Goal: Find specific page/section: Locate a particular part of the current website

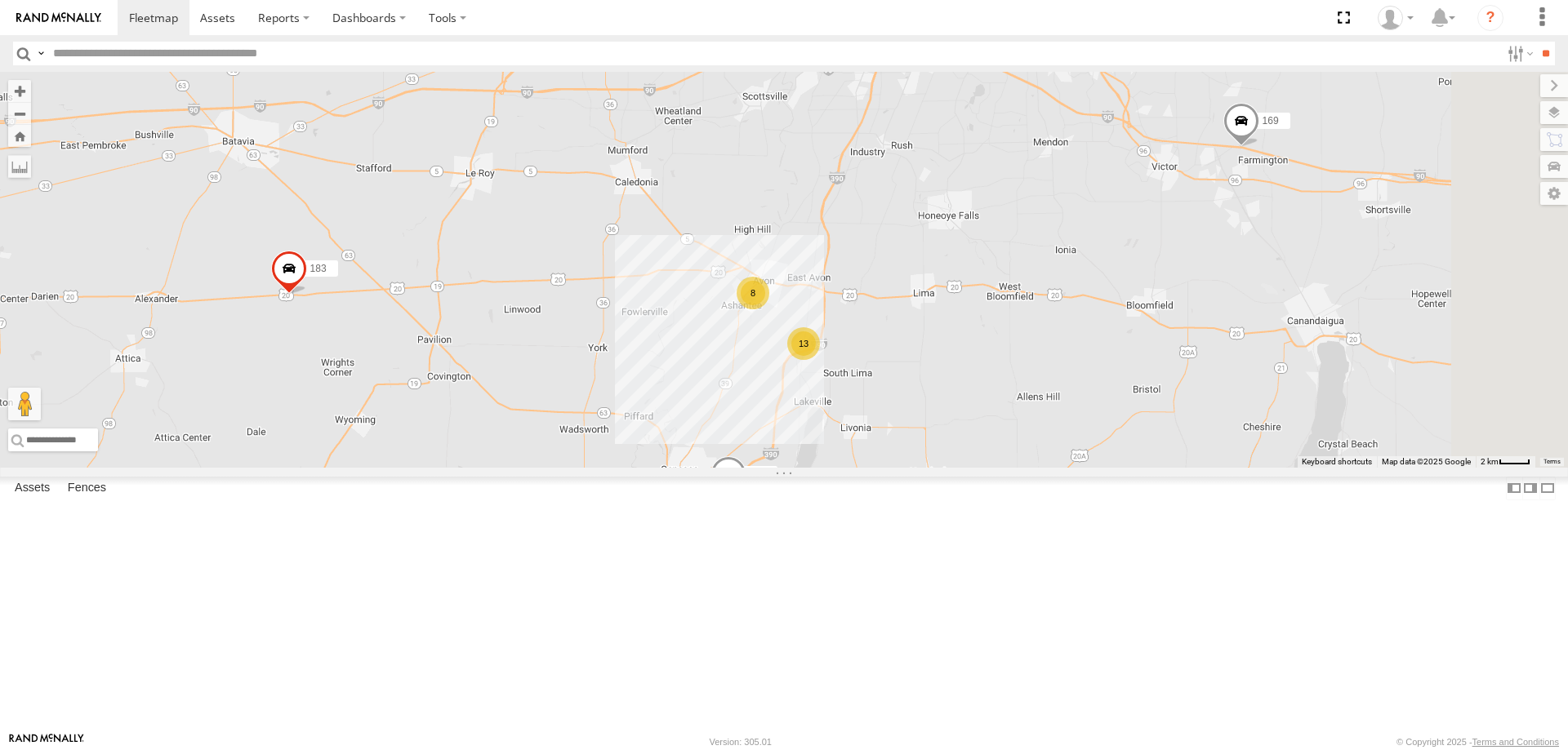
drag, startPoint x: 1072, startPoint y: 248, endPoint x: 861, endPoint y: 495, distance: 324.9
click at [861, 468] on div "188 183 176 600453 169 174 181 187 193 13 8" at bounding box center [784, 270] width 1568 height 396
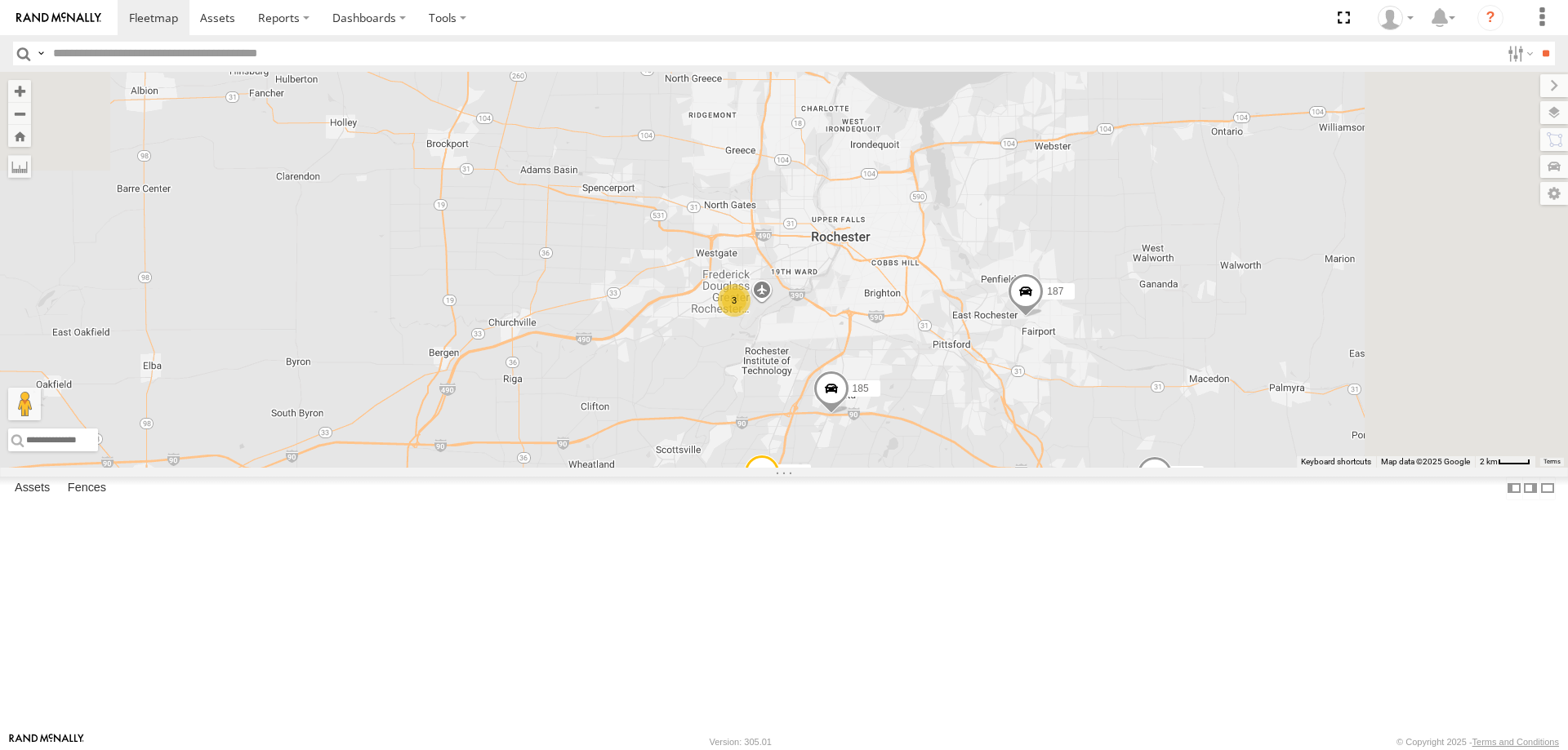
drag, startPoint x: 966, startPoint y: 153, endPoint x: 884, endPoint y: 521, distance: 377.0
click at [884, 468] on div "188 183 176 600453 169 174 181 187 193 13 8 3 198 185" at bounding box center [784, 270] width 1568 height 396
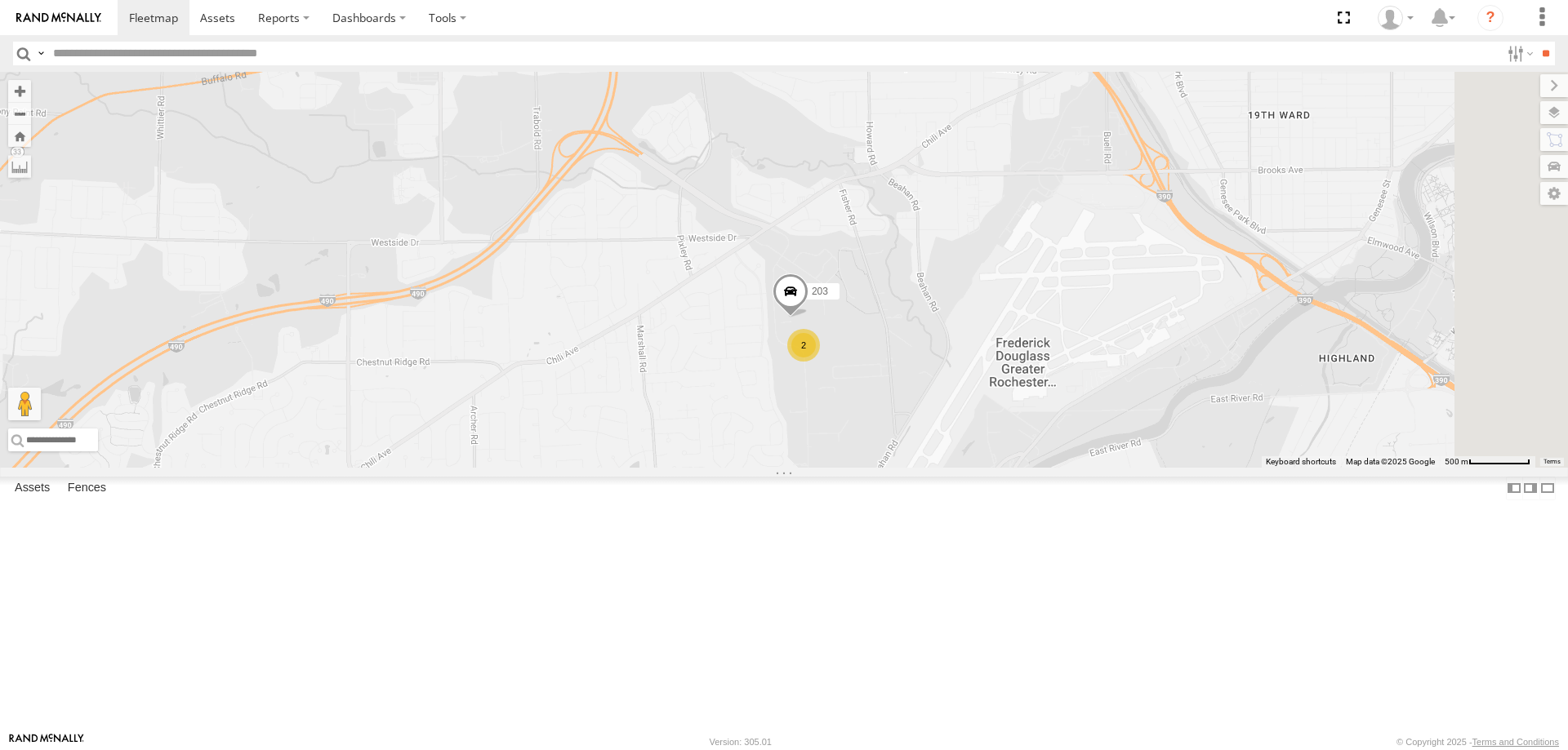
drag, startPoint x: 1090, startPoint y: 296, endPoint x: 897, endPoint y: 512, distance: 289.7
click at [897, 468] on div "188 183 176 600453 169 174 181 187 193 198 185 2 203" at bounding box center [784, 270] width 1568 height 396
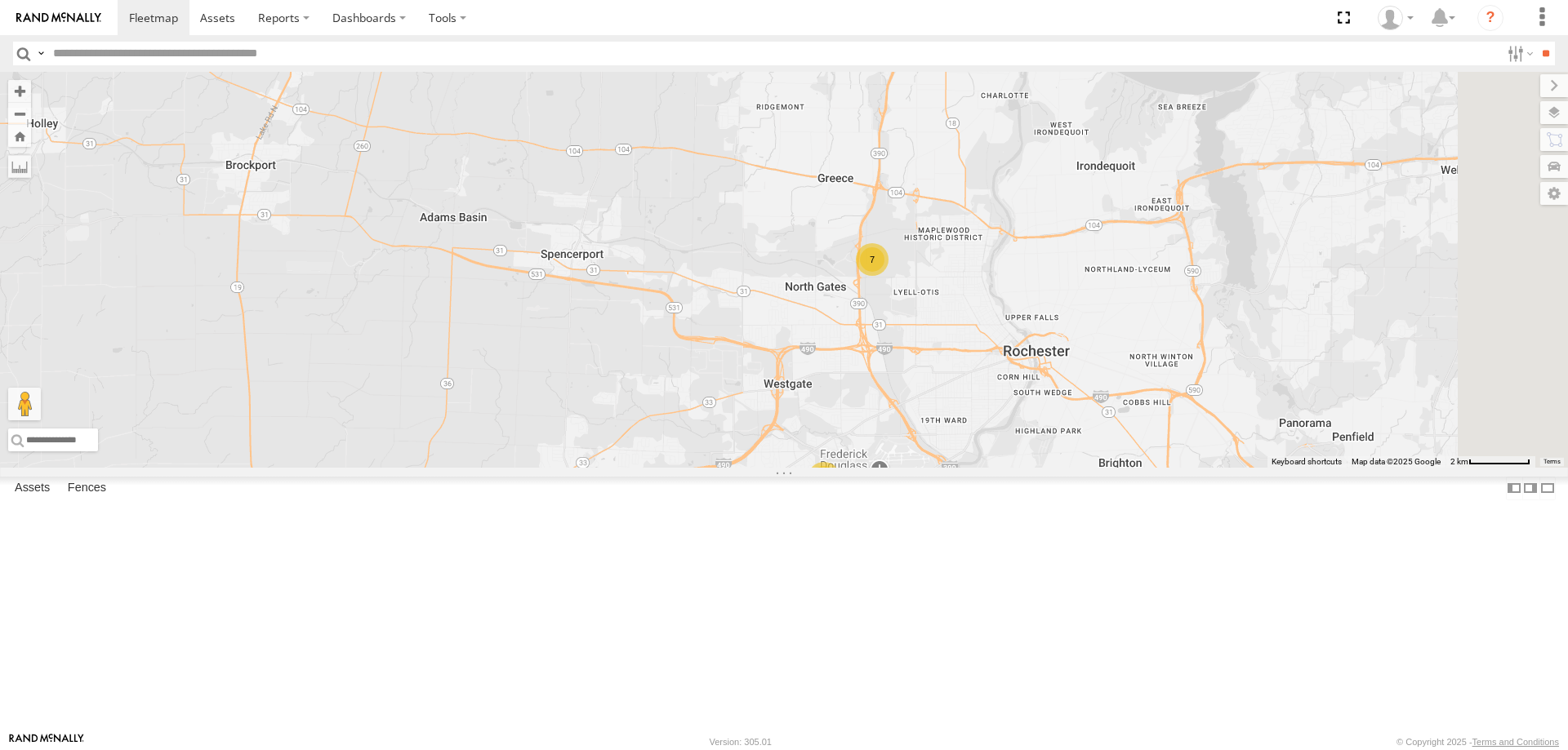
drag, startPoint x: 1330, startPoint y: 234, endPoint x: 1041, endPoint y: 471, distance: 373.8
click at [1041, 468] on div "188 183 176 600453 169 174 181 187 198 185 7 3" at bounding box center [784, 270] width 1568 height 396
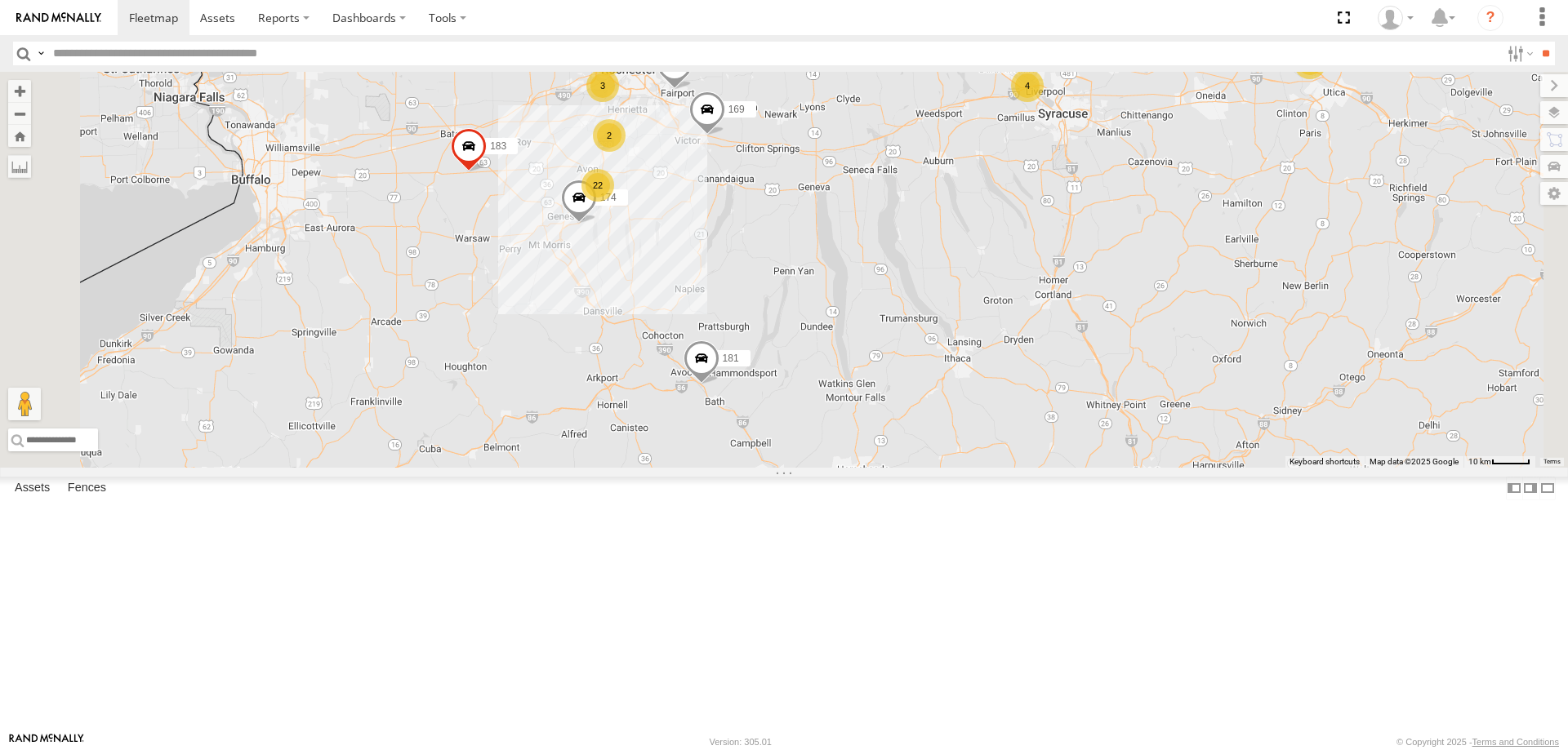
drag, startPoint x: 887, startPoint y: 187, endPoint x: 899, endPoint y: 355, distance: 168.4
click at [906, 351] on div "188 181 183 176 600453 169 22 4 7 174 3 2 187 2" at bounding box center [784, 270] width 1568 height 396
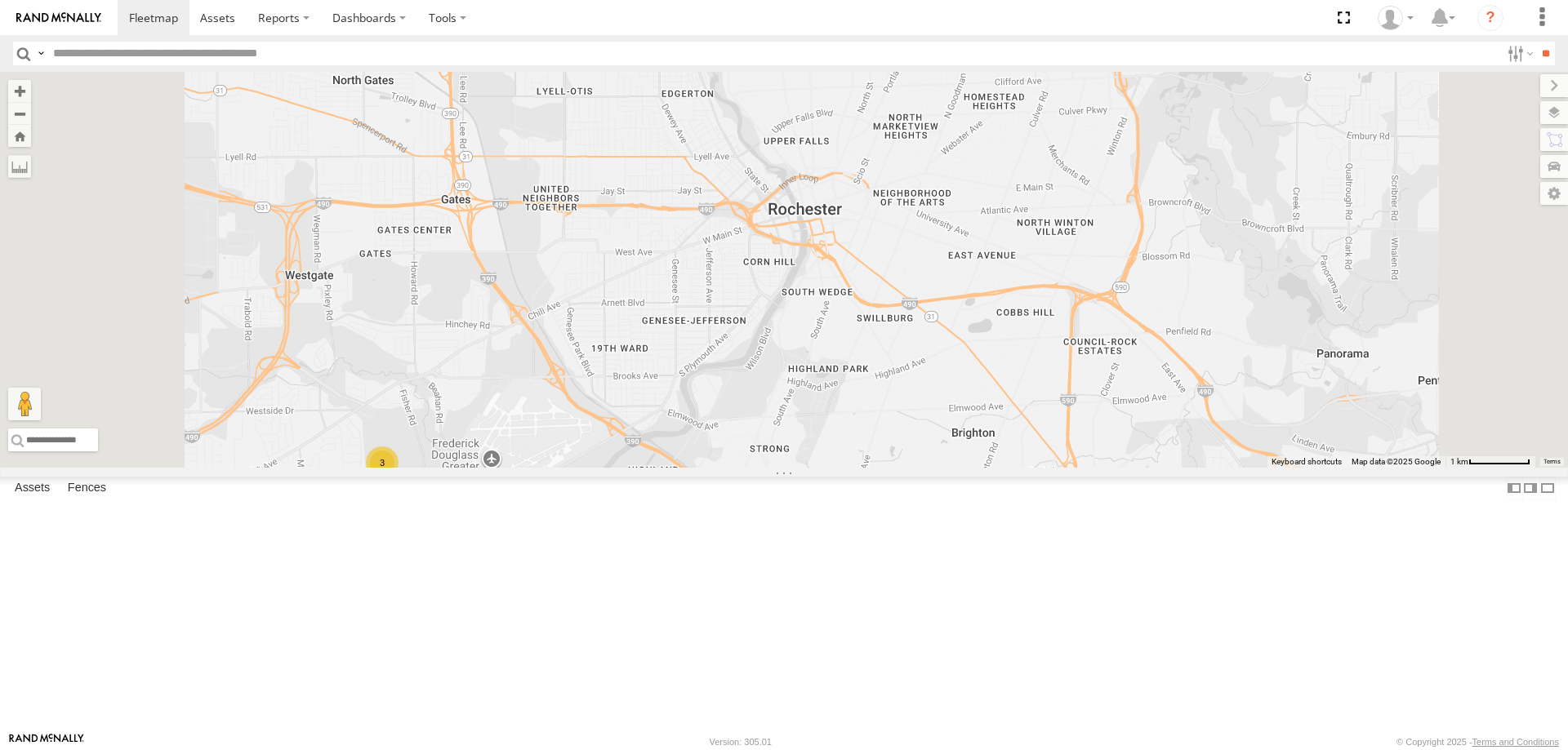
drag, startPoint x: 665, startPoint y: 150, endPoint x: 715, endPoint y: 417, distance: 271.6
click at [713, 415] on div "188 181 183 176 600453 169 174 187 198 185 3" at bounding box center [784, 270] width 1568 height 396
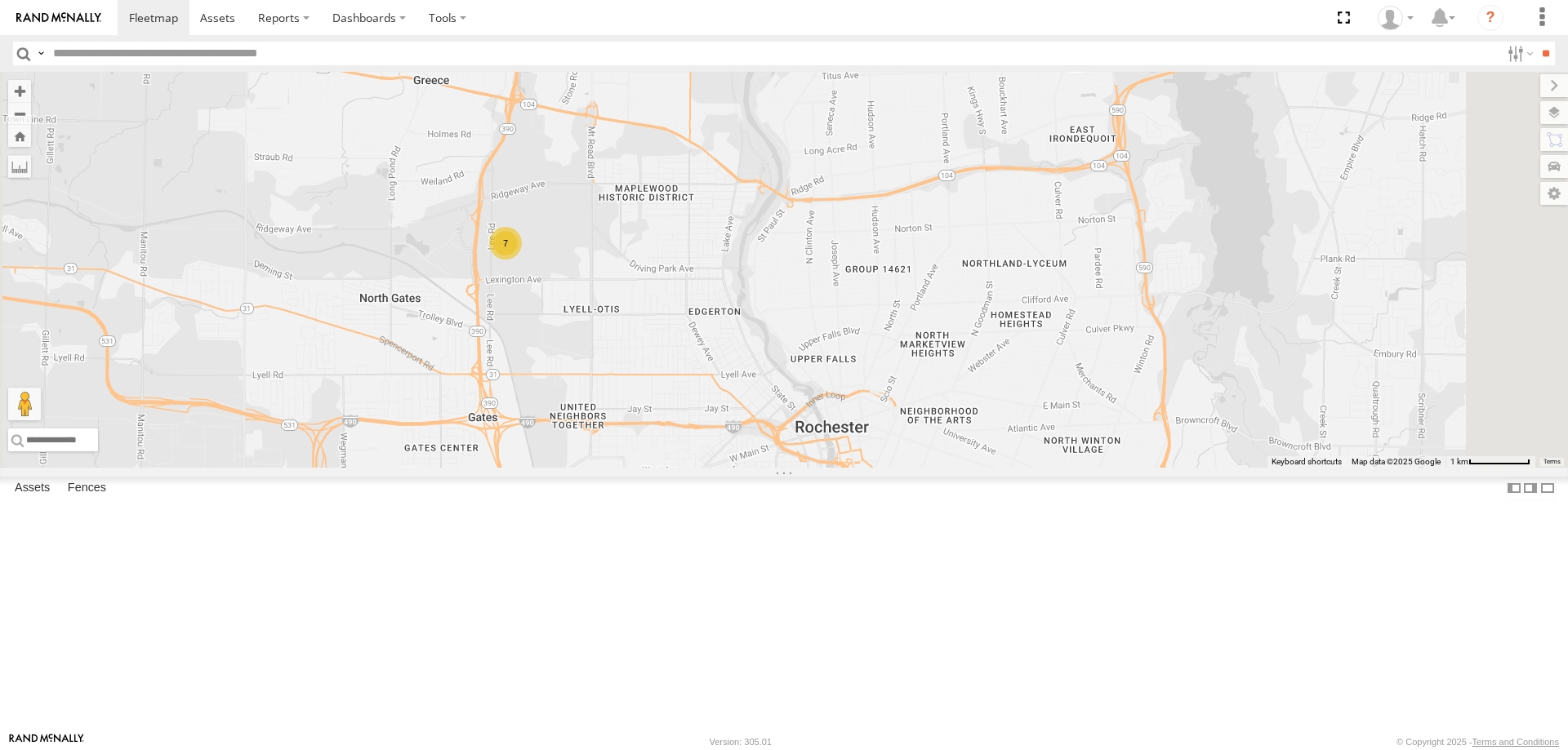
drag, startPoint x: 683, startPoint y: 334, endPoint x: 675, endPoint y: 473, distance: 139.2
click at [676, 468] on div "188 181 183 176 600453 169 174 187 198 185 3 7" at bounding box center [784, 270] width 1568 height 396
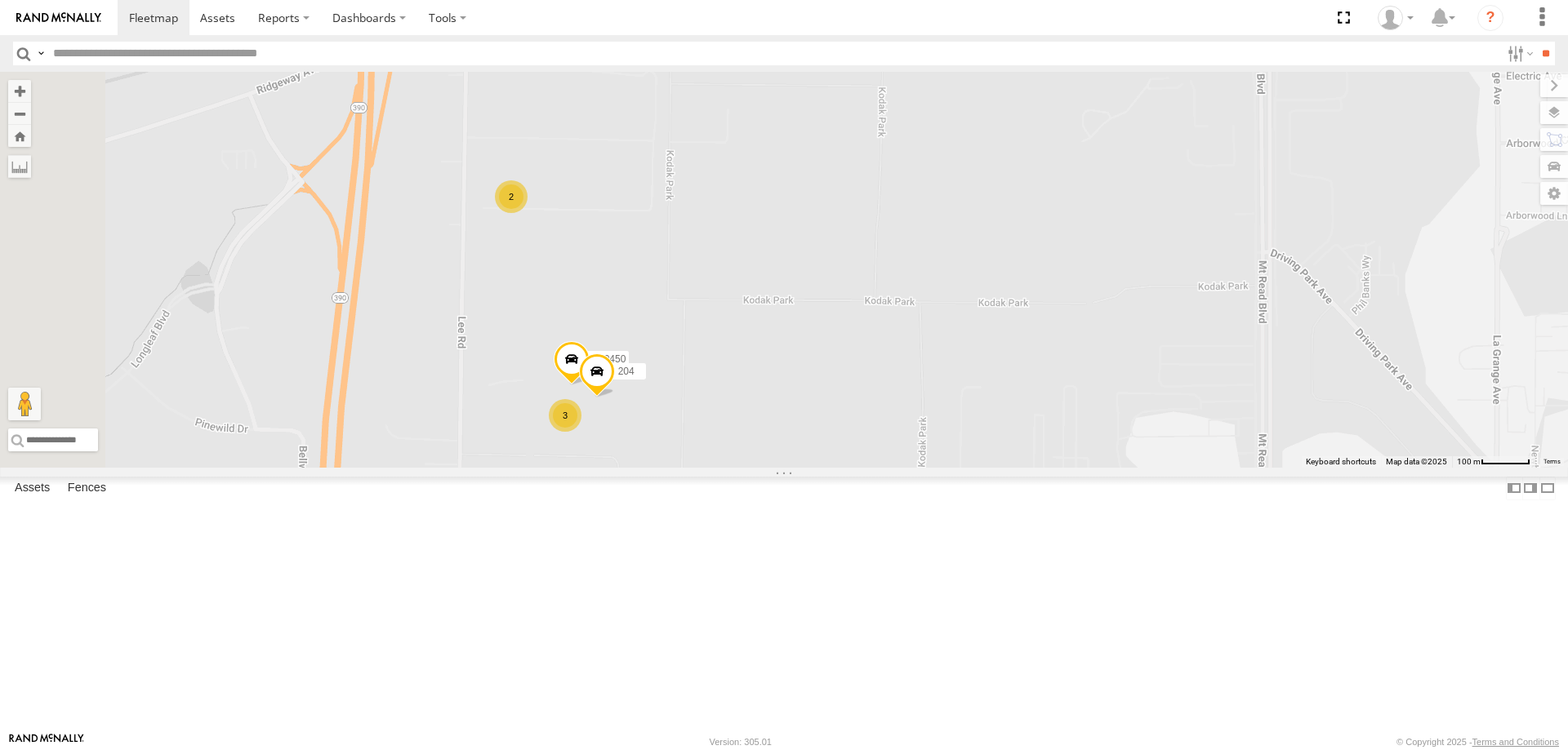
drag, startPoint x: 714, startPoint y: 292, endPoint x: 715, endPoint y: 483, distance: 191.0
click at [715, 468] on div "188 181 183 176 600453 169 174 187 198 185 600450 3 2 204" at bounding box center [784, 270] width 1568 height 396
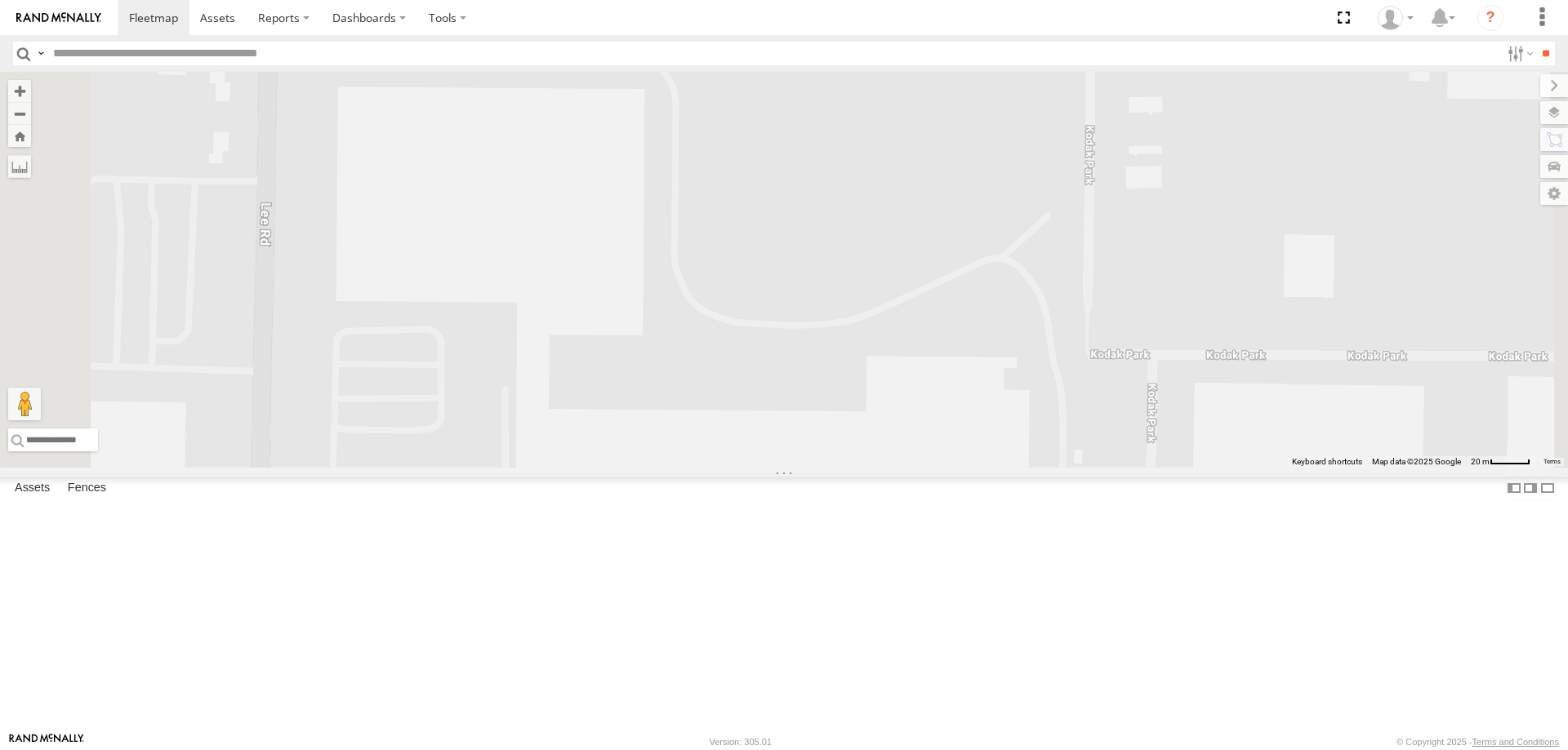
drag, startPoint x: 626, startPoint y: 126, endPoint x: 569, endPoint y: 458, distance: 336.9
click at [605, 454] on div "188 181 183 176 600453 169 174 187 198 185 600450 204 205 600452 196 2" at bounding box center [784, 270] width 1568 height 396
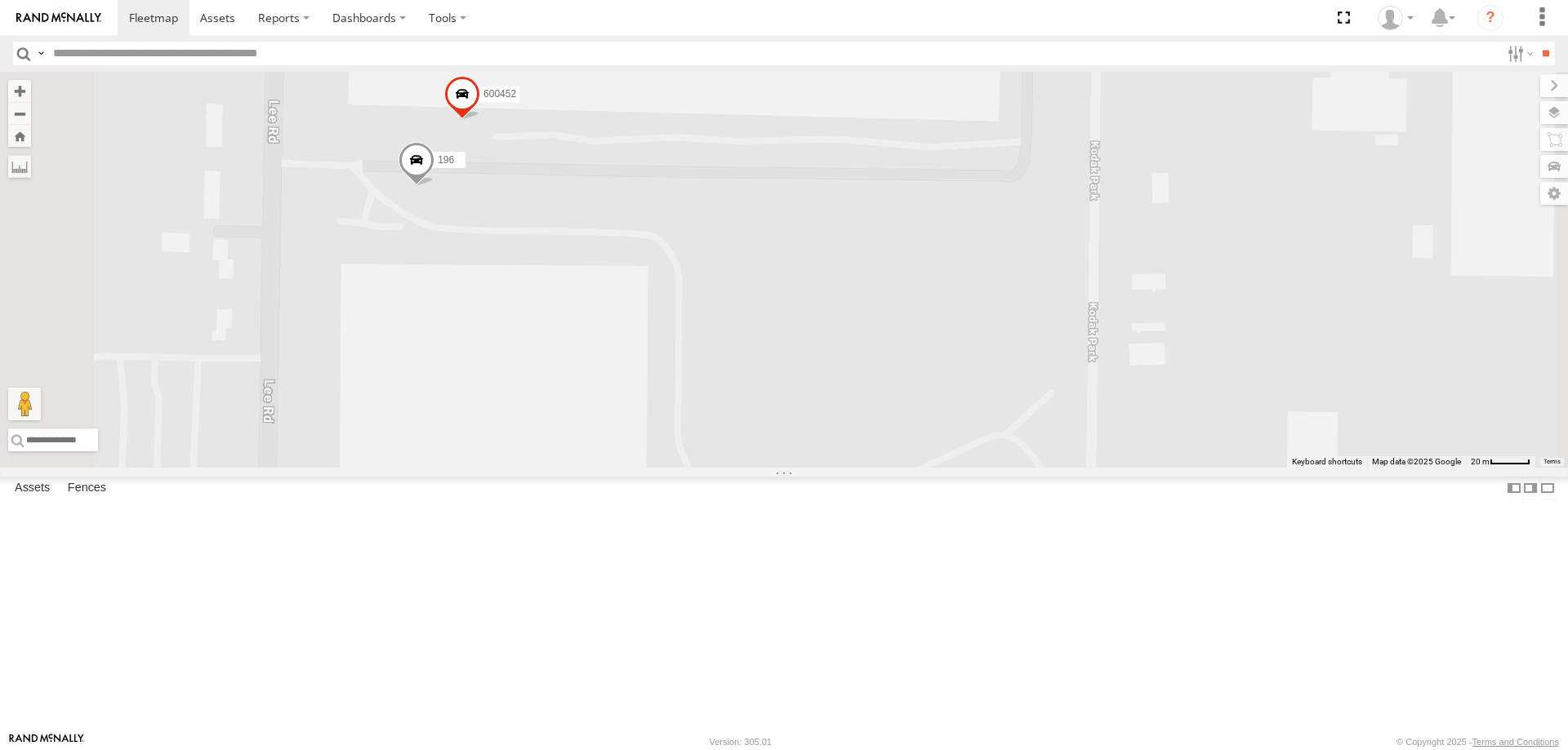
drag, startPoint x: 652, startPoint y: 263, endPoint x: 636, endPoint y: 287, distance: 28.8
click at [639, 302] on div "188 181 183 176 600453 169 174 187 198 185 600450 204 205 600452 196 2" at bounding box center [784, 270] width 1568 height 396
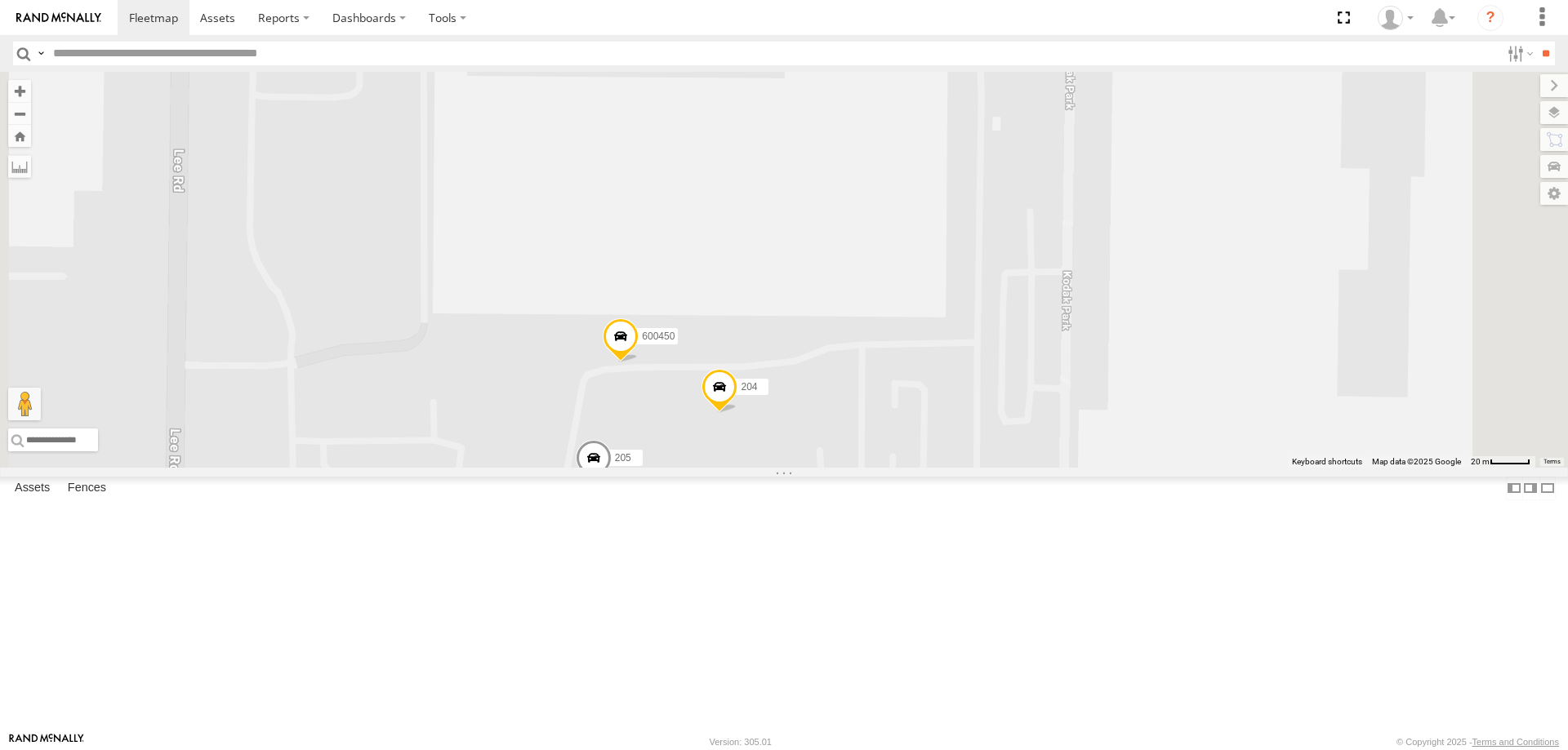
drag, startPoint x: 769, startPoint y: 564, endPoint x: 733, endPoint y: 377, distance: 190.4
click at [733, 377] on div "188 181 183 176 600453 169 174 187 198 185 600450 204 205 600452 196 2" at bounding box center [784, 270] width 1568 height 396
